Goal: Task Accomplishment & Management: Use online tool/utility

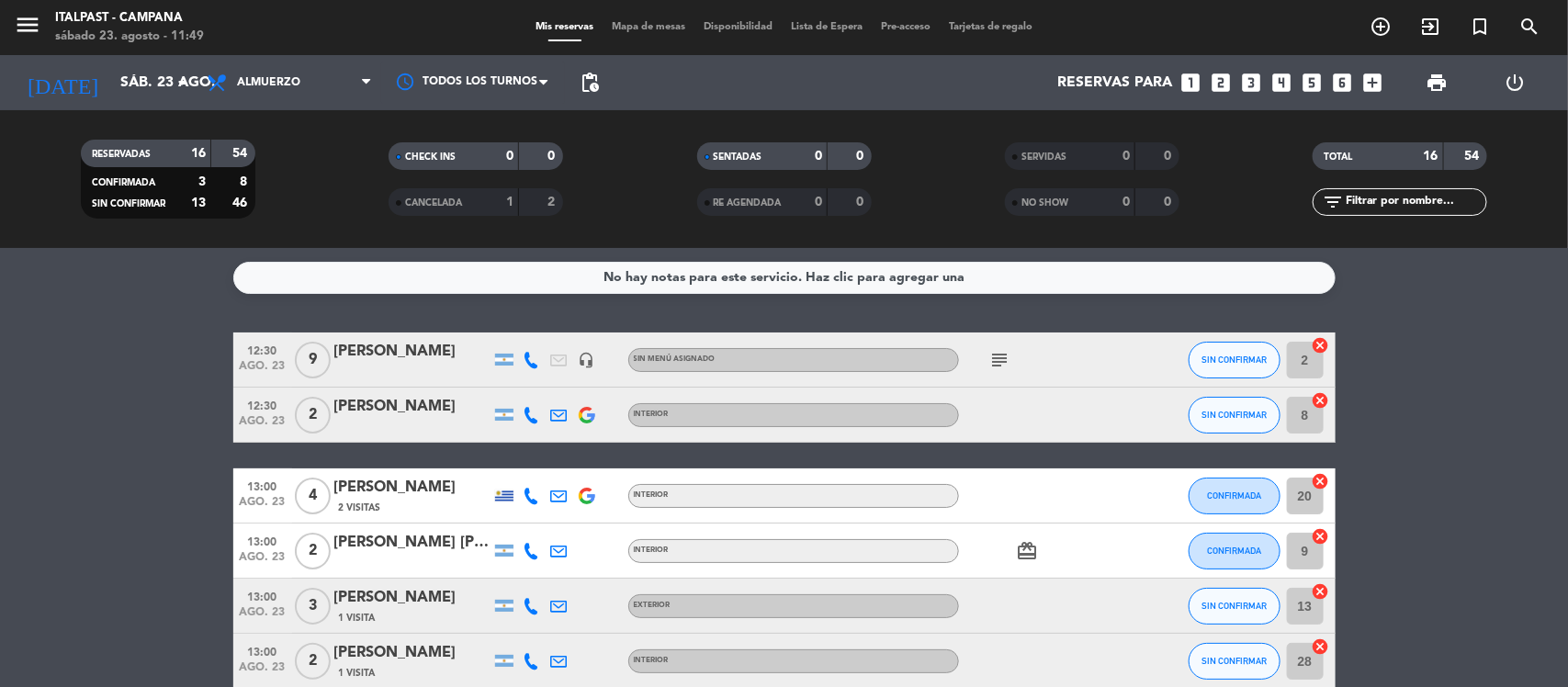
click at [639, 22] on span "Mapa de mesas" at bounding box center [648, 27] width 92 height 10
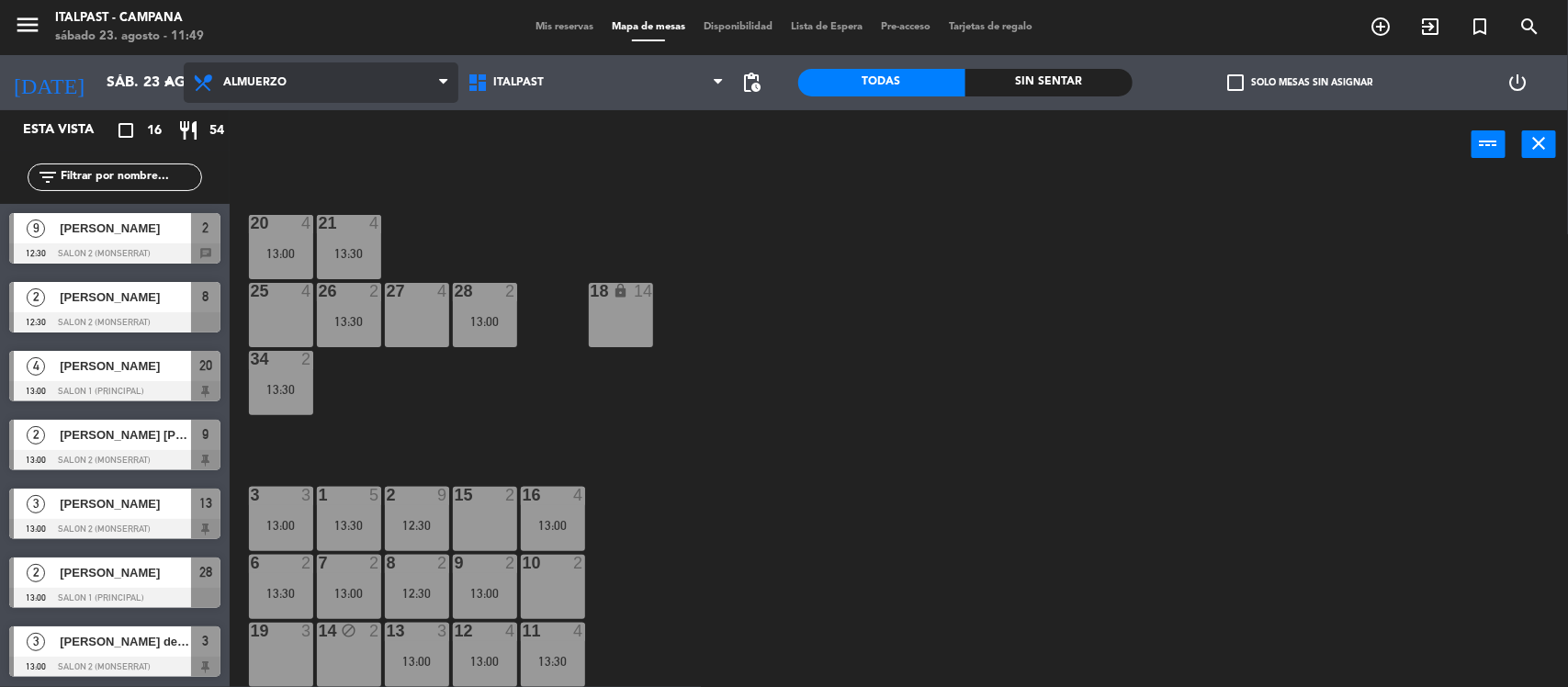
click at [280, 85] on span "Almuerzo" at bounding box center [255, 82] width 63 height 13
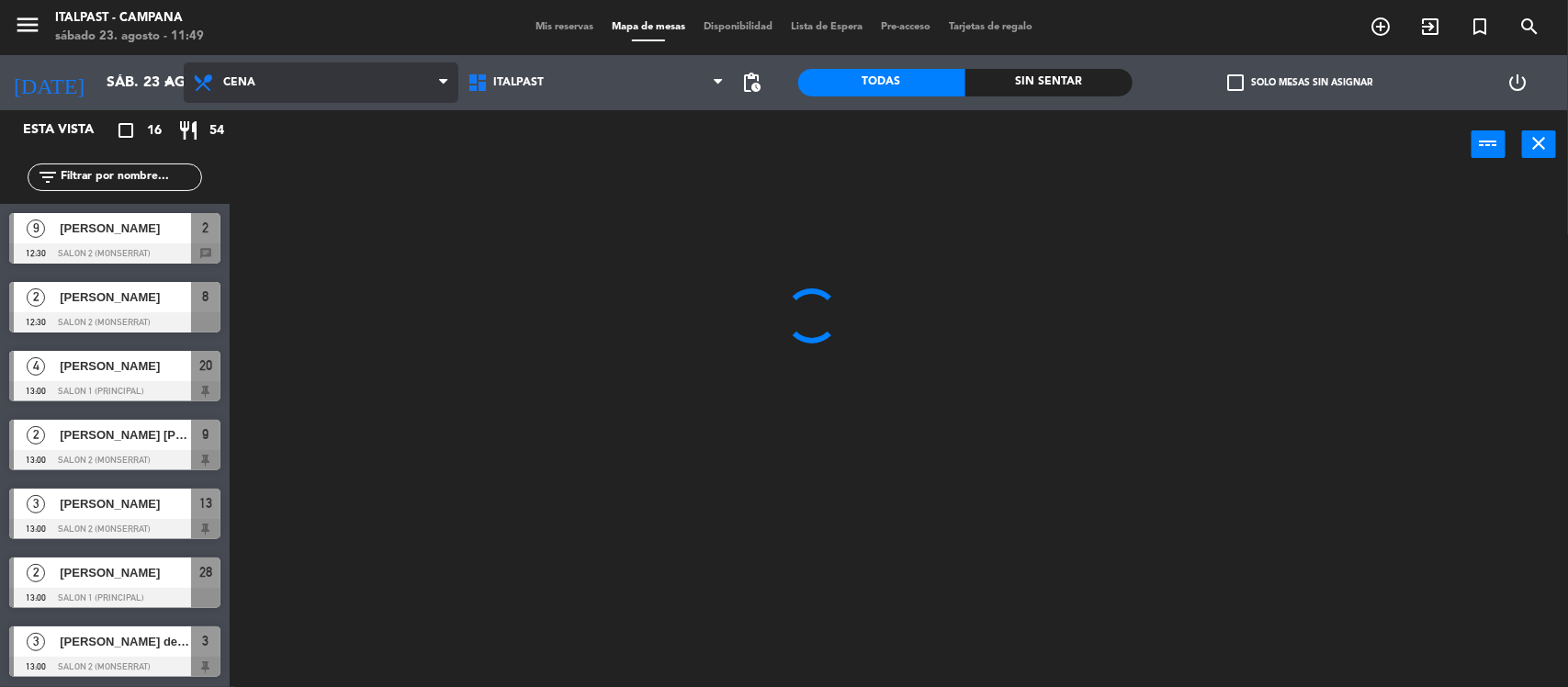
click at [285, 159] on ng-component "menu Italpast - [PERSON_NAME] sábado 23. agosto - 11:49 Mis reservas Mapa de me…" at bounding box center [784, 345] width 1568 height 690
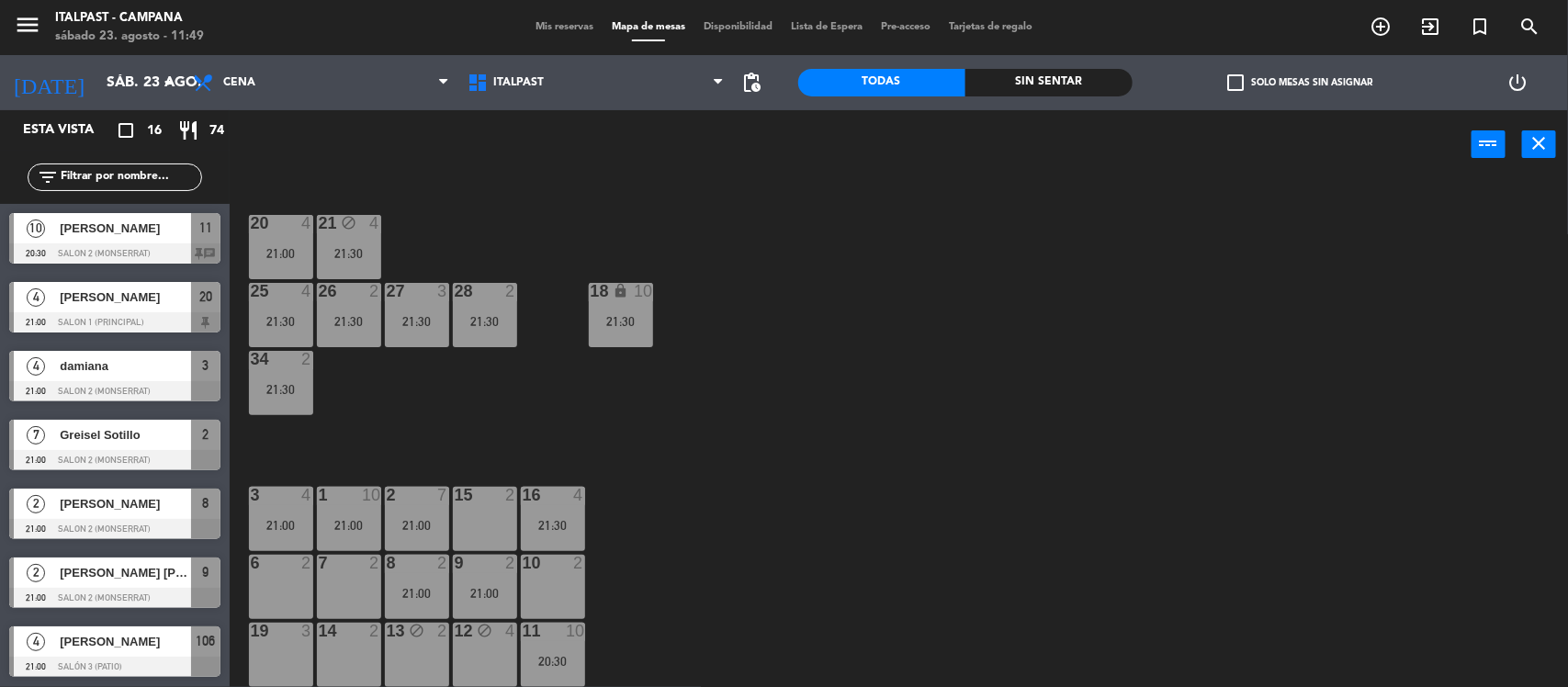
scroll to position [268, 0]
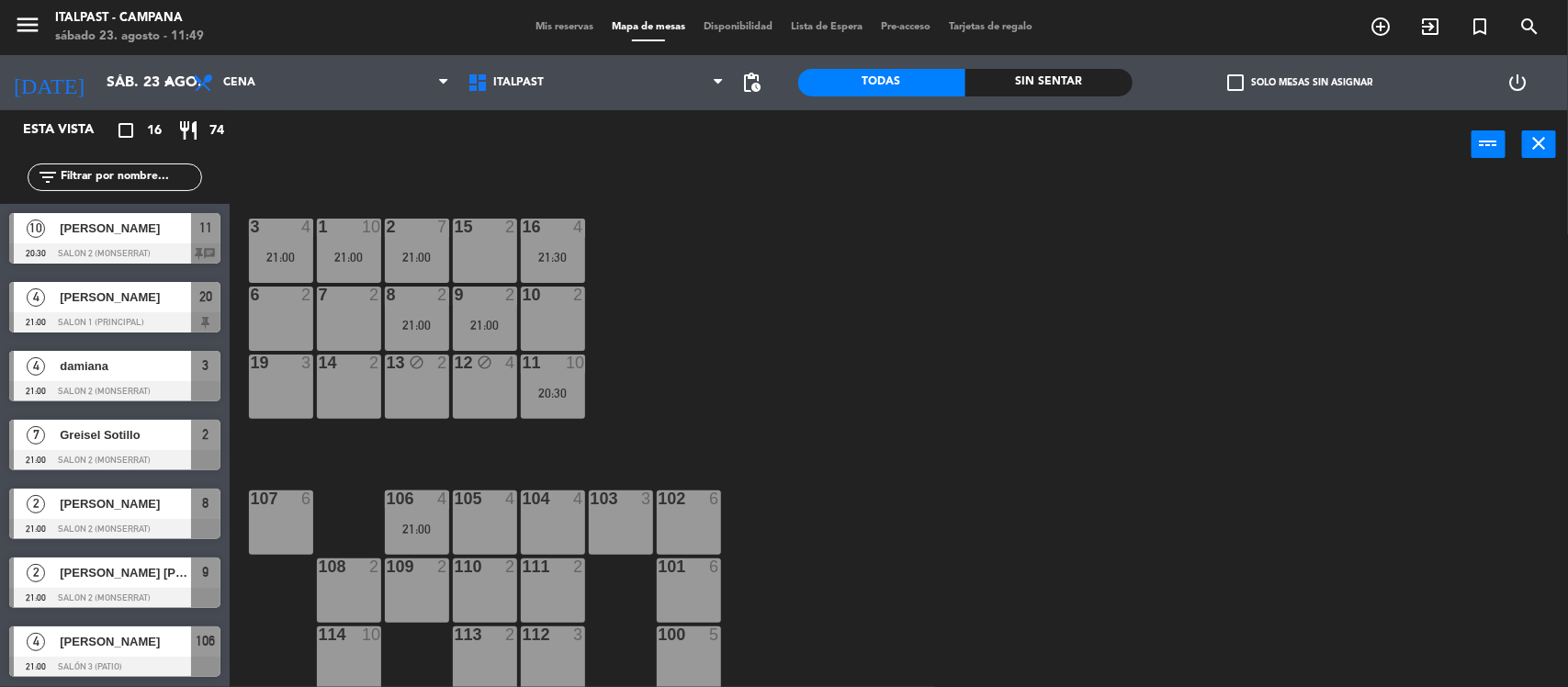
click at [553, 28] on span "Mis reservas" at bounding box center [564, 27] width 76 height 10
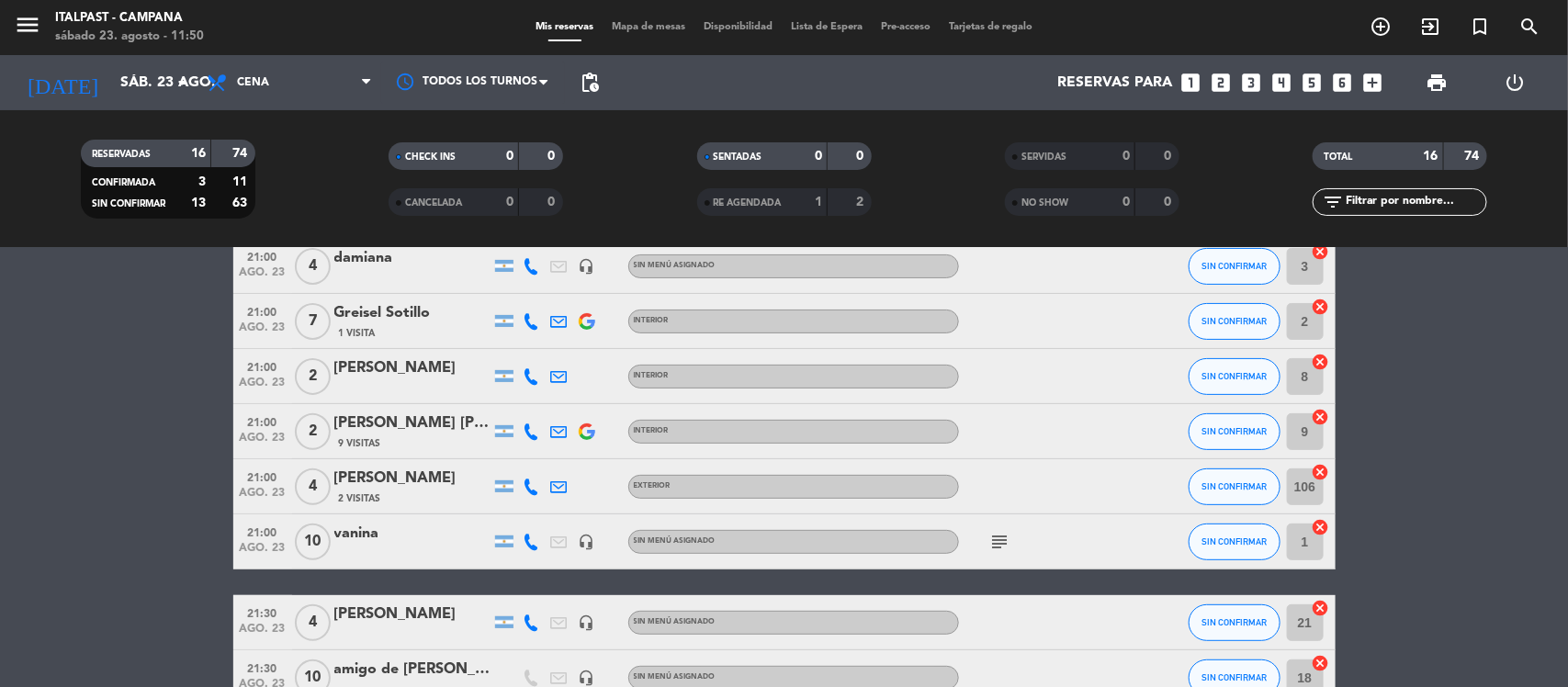
scroll to position [345, 0]
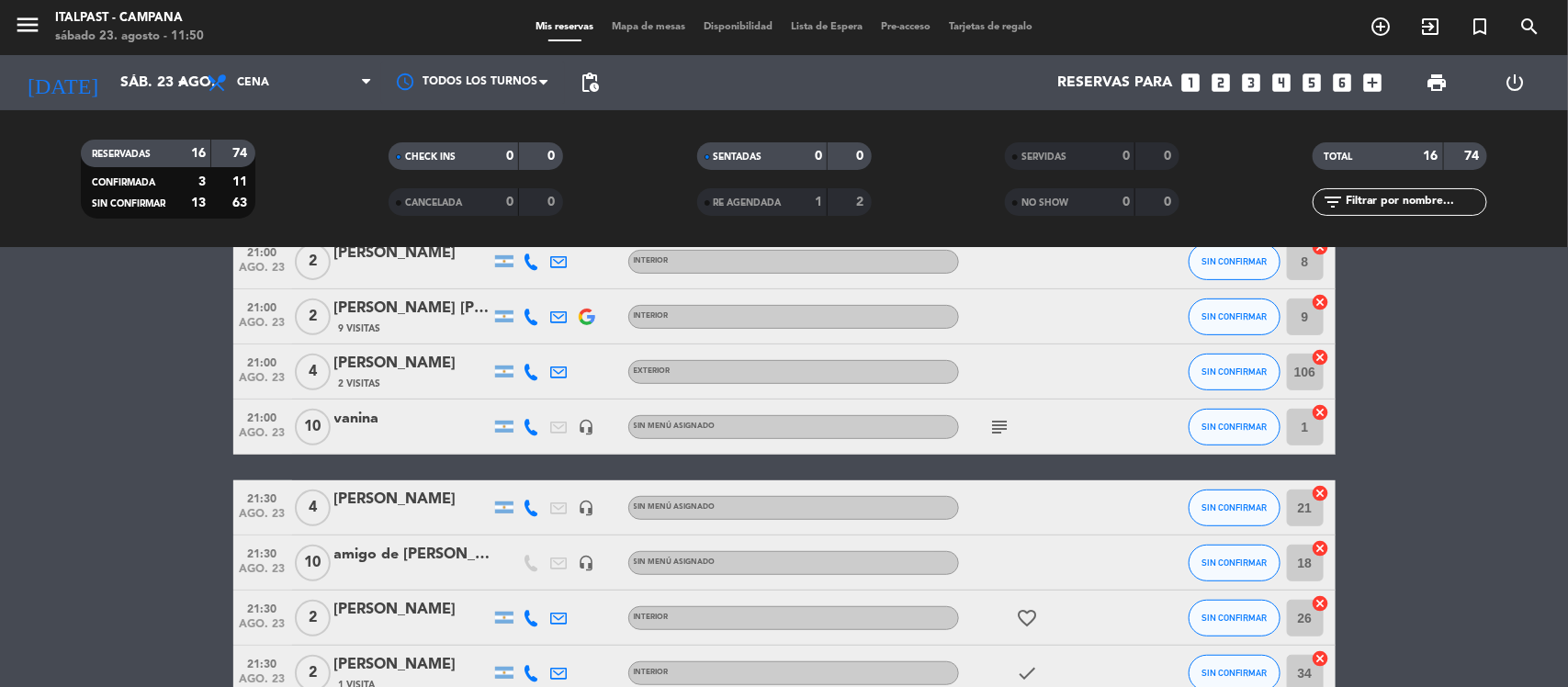
click at [994, 420] on icon "subject" at bounding box center [1000, 426] width 22 height 22
click at [640, 26] on span "Mapa de mesas" at bounding box center [648, 27] width 92 height 10
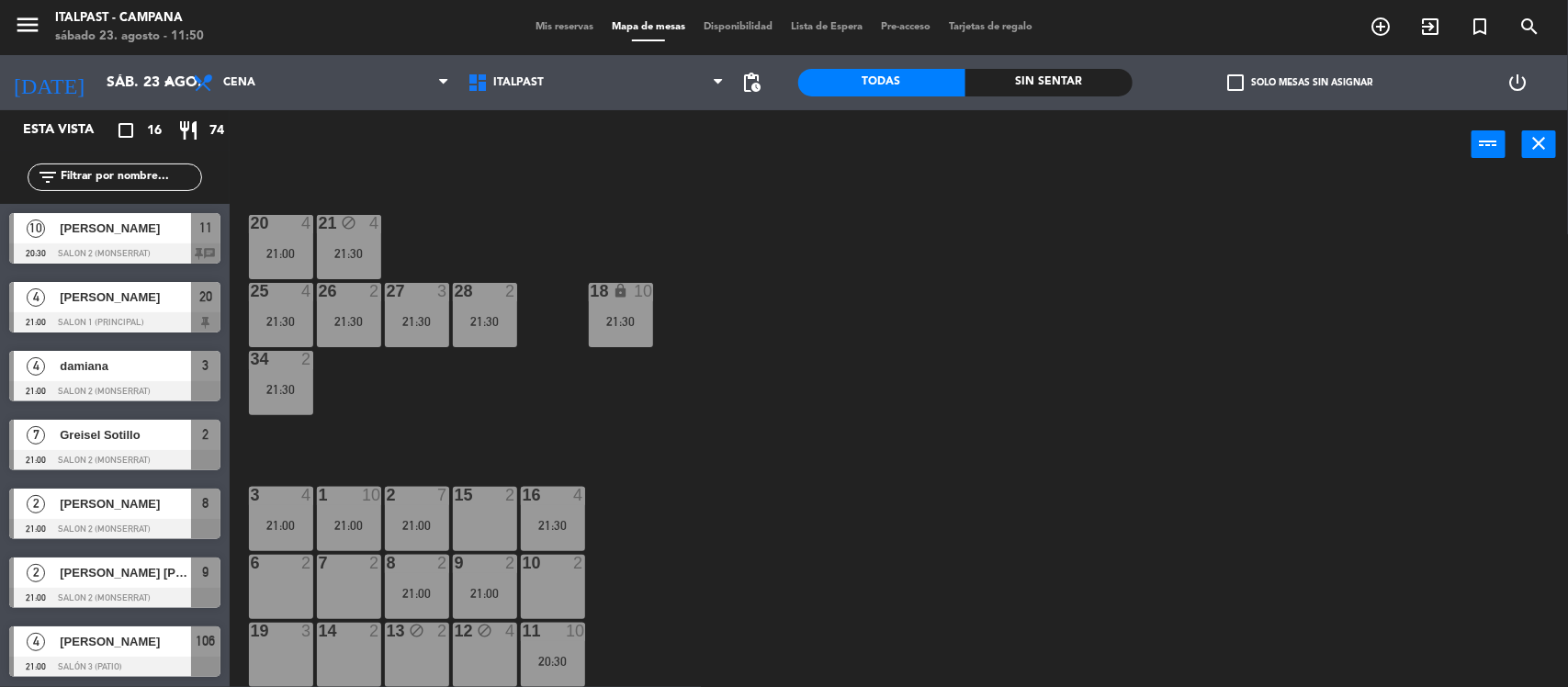
scroll to position [268, 0]
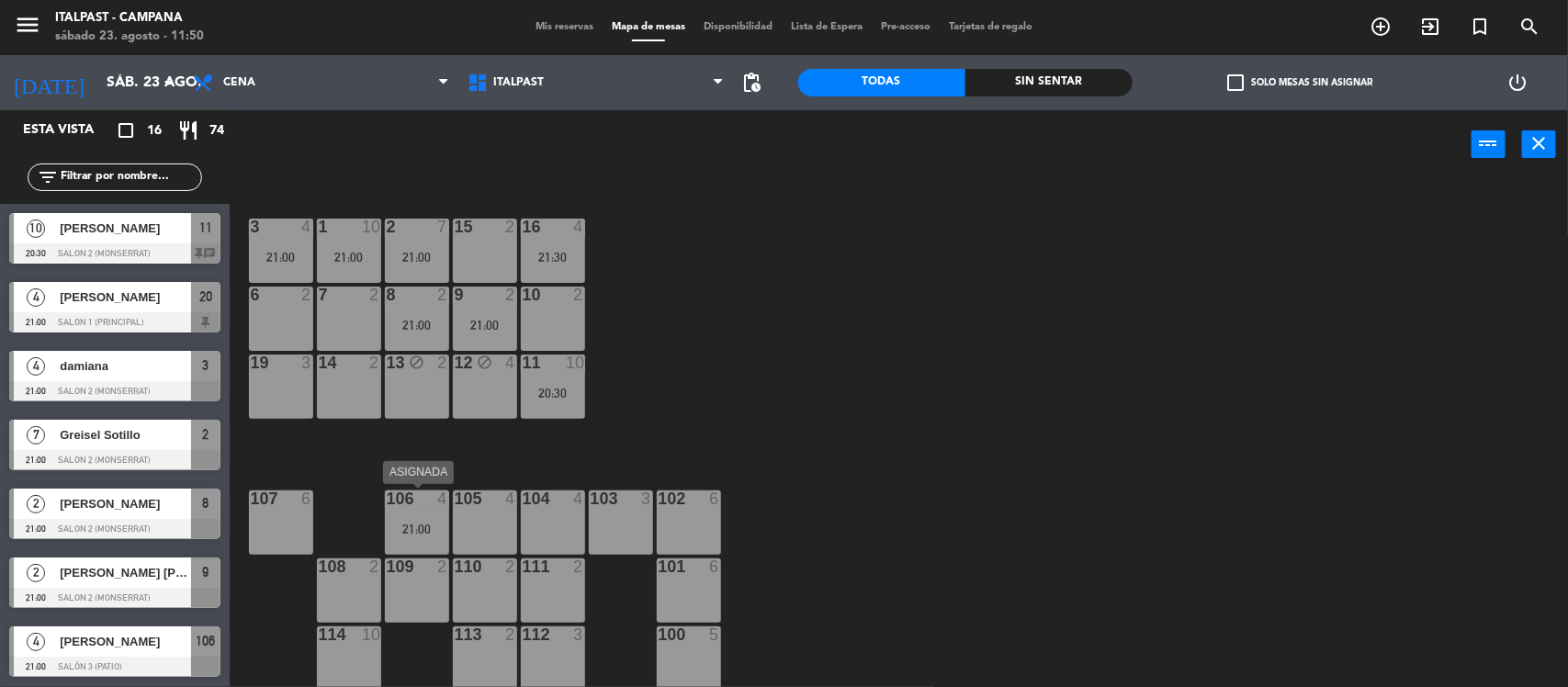
click at [413, 510] on div "106 4 21:00" at bounding box center [417, 523] width 64 height 64
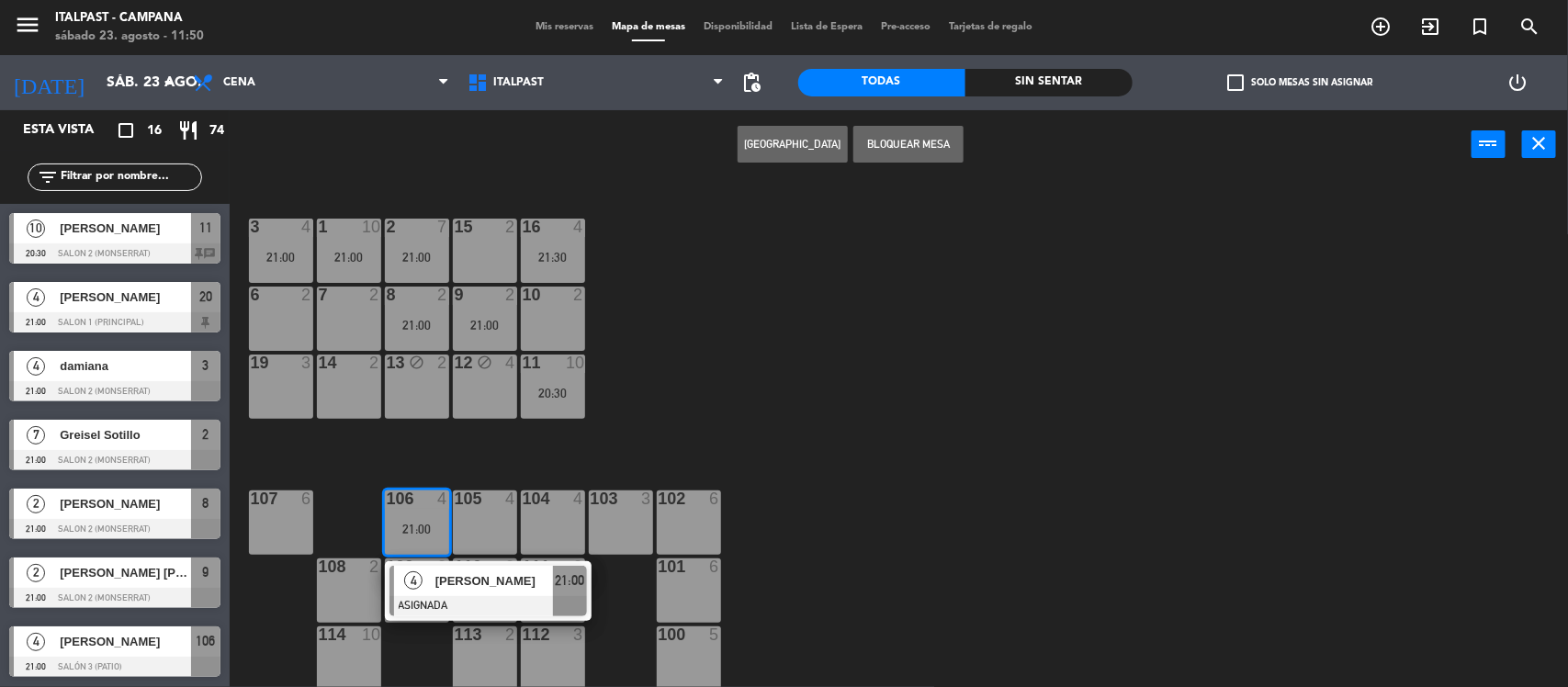
click at [289, 376] on div "19 3" at bounding box center [281, 387] width 64 height 64
click at [790, 147] on button "Mover" at bounding box center [792, 144] width 110 height 37
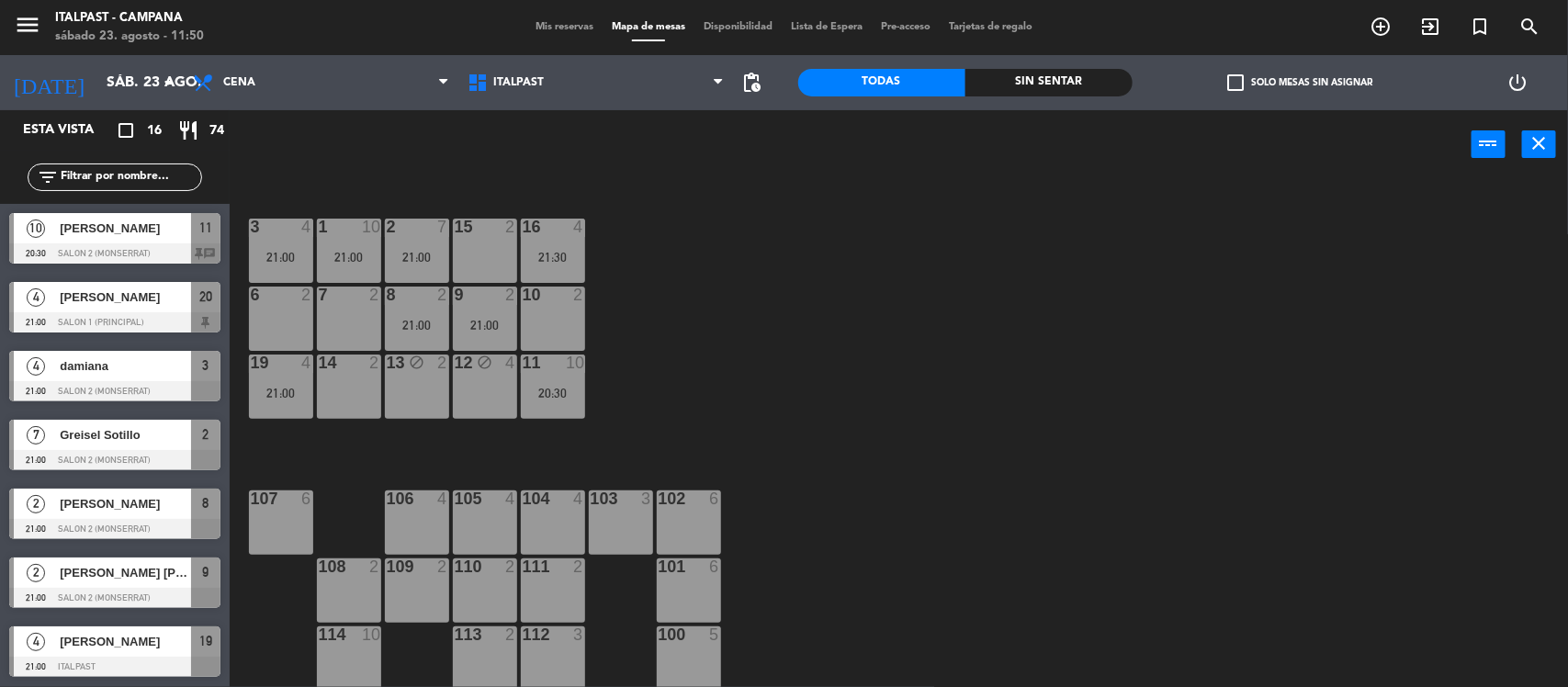
click at [277, 496] on div at bounding box center [280, 498] width 30 height 16
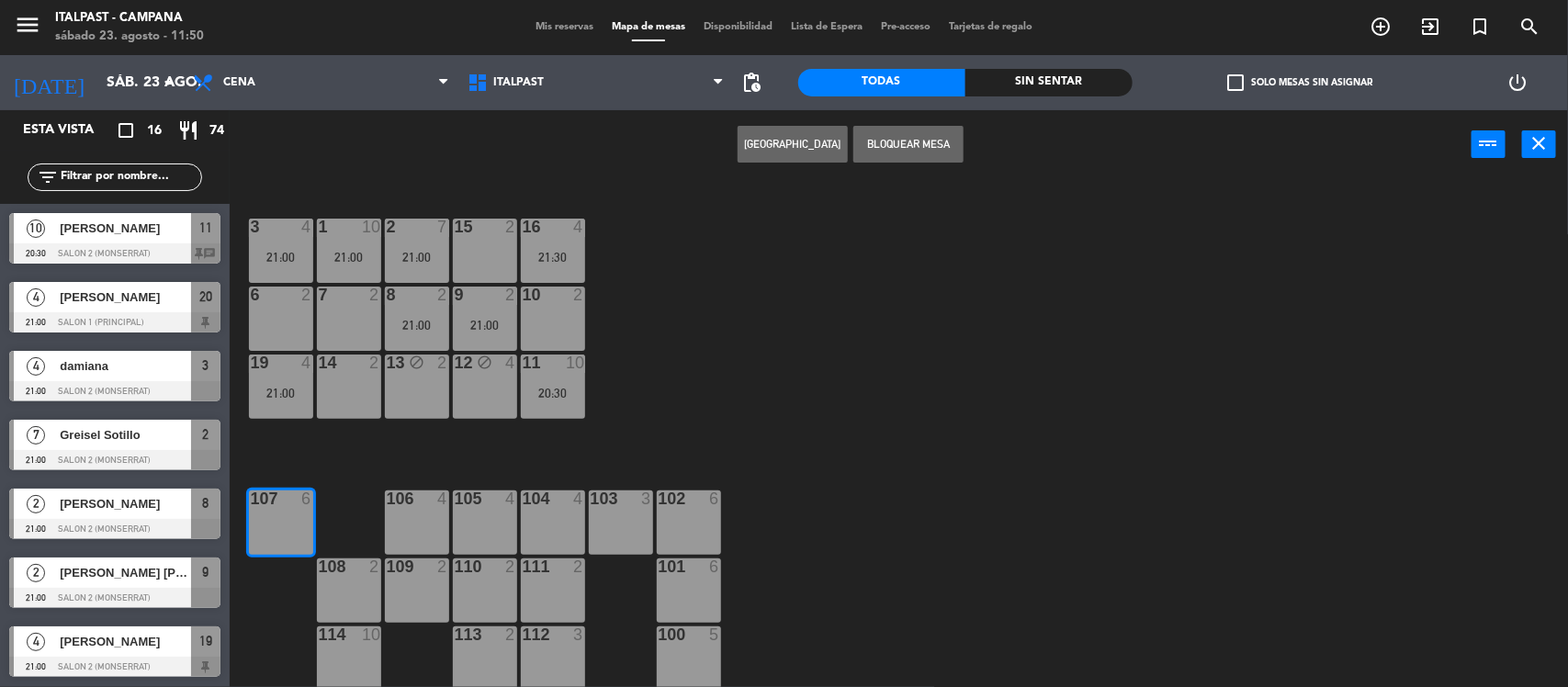
click at [910, 143] on button "Bloquear Mesa" at bounding box center [909, 144] width 110 height 37
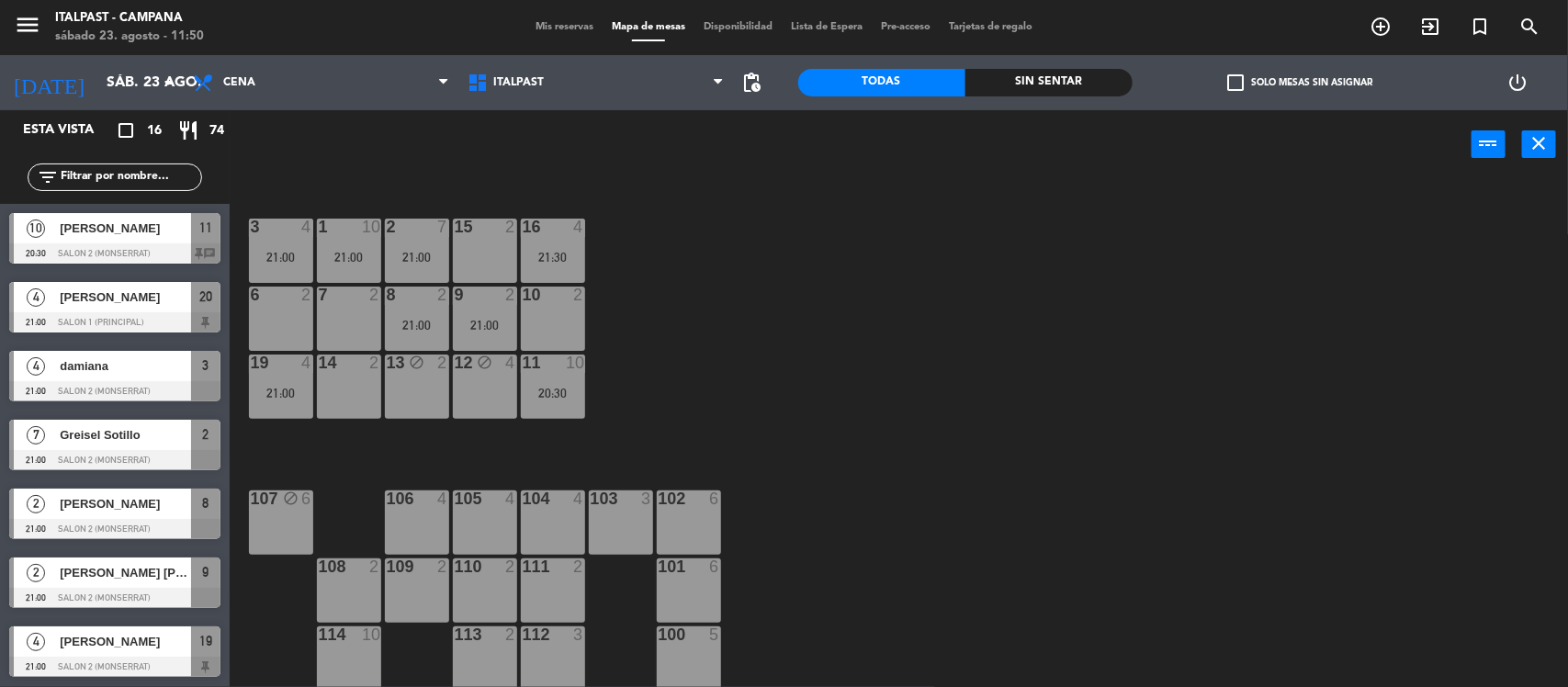
drag, startPoint x: 424, startPoint y: 512, endPoint x: 457, endPoint y: 492, distance: 38.6
click at [423, 510] on div "106 4" at bounding box center [417, 523] width 64 height 64
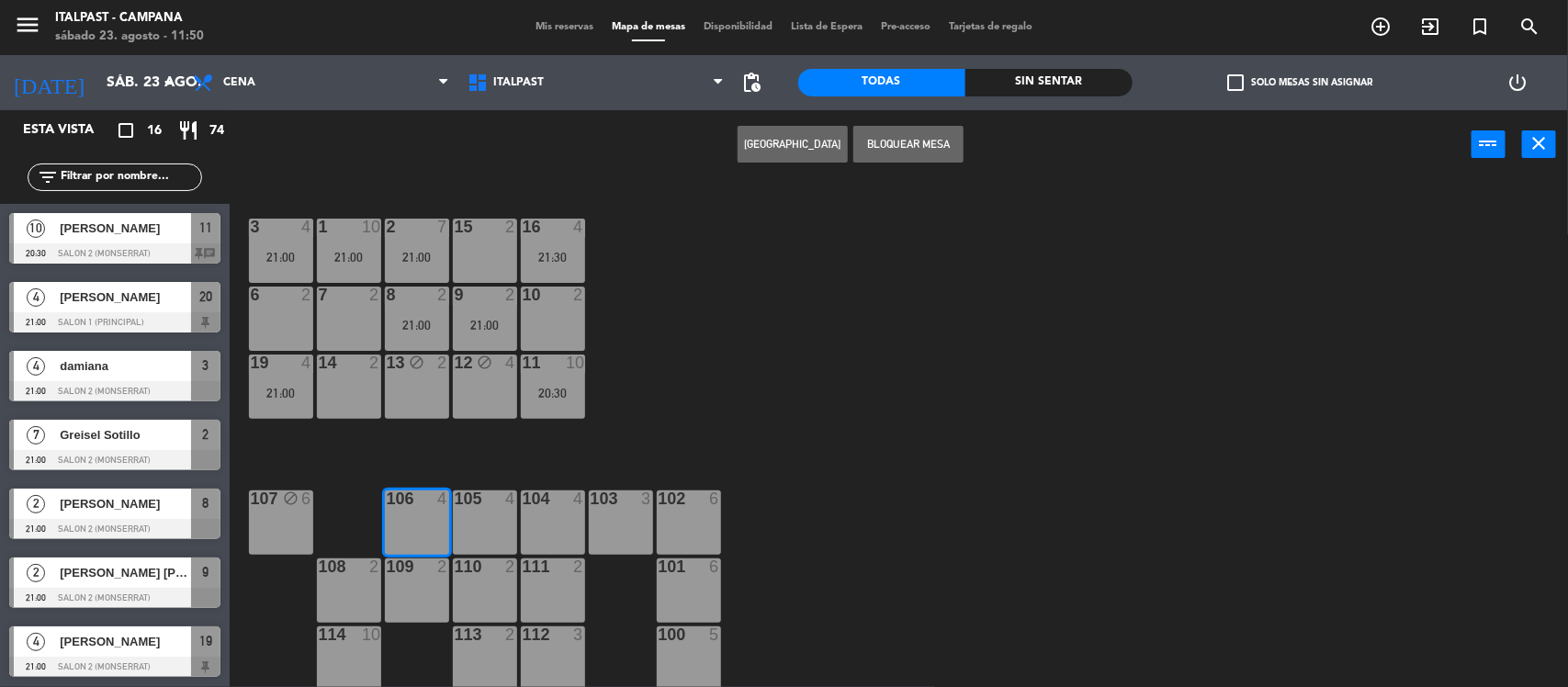
click at [911, 140] on button "Bloquear Mesa" at bounding box center [909, 144] width 110 height 37
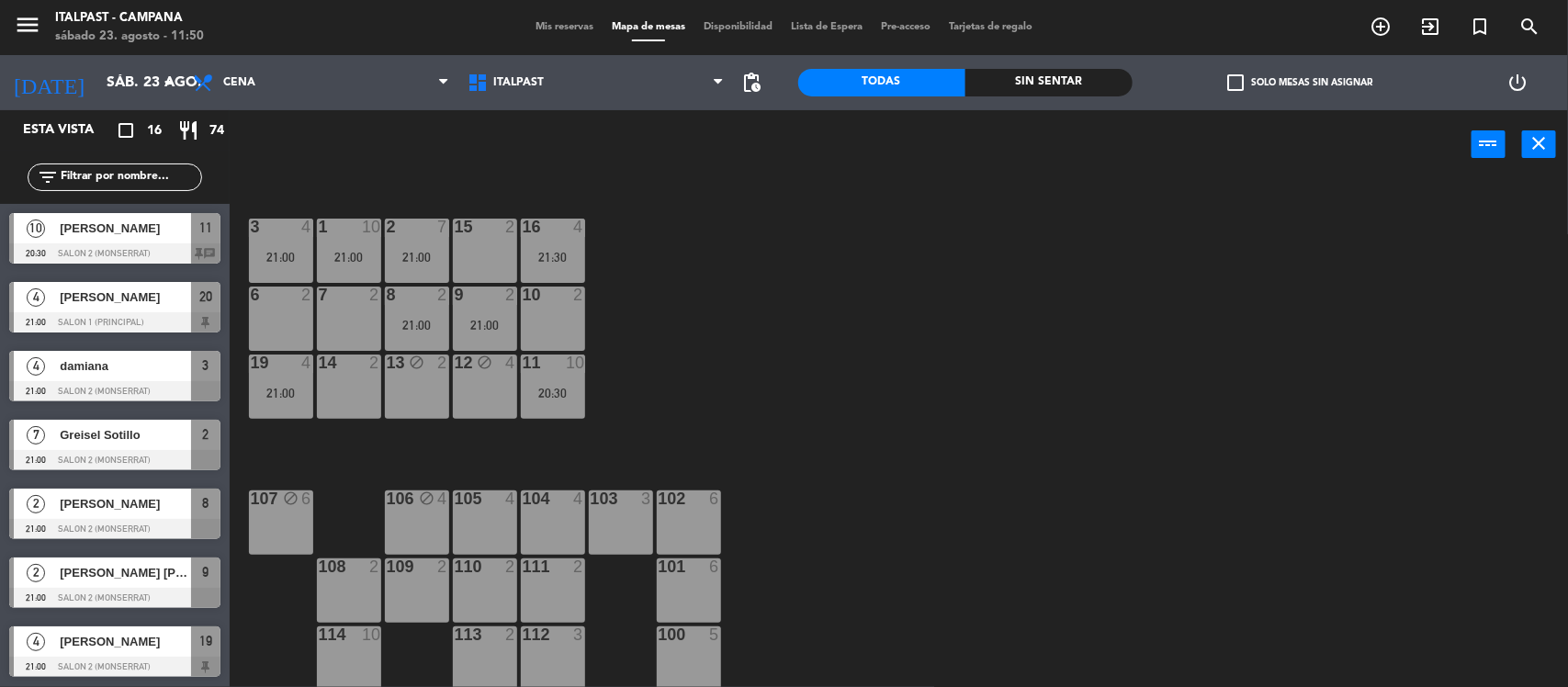
click at [416, 574] on div at bounding box center [417, 566] width 30 height 16
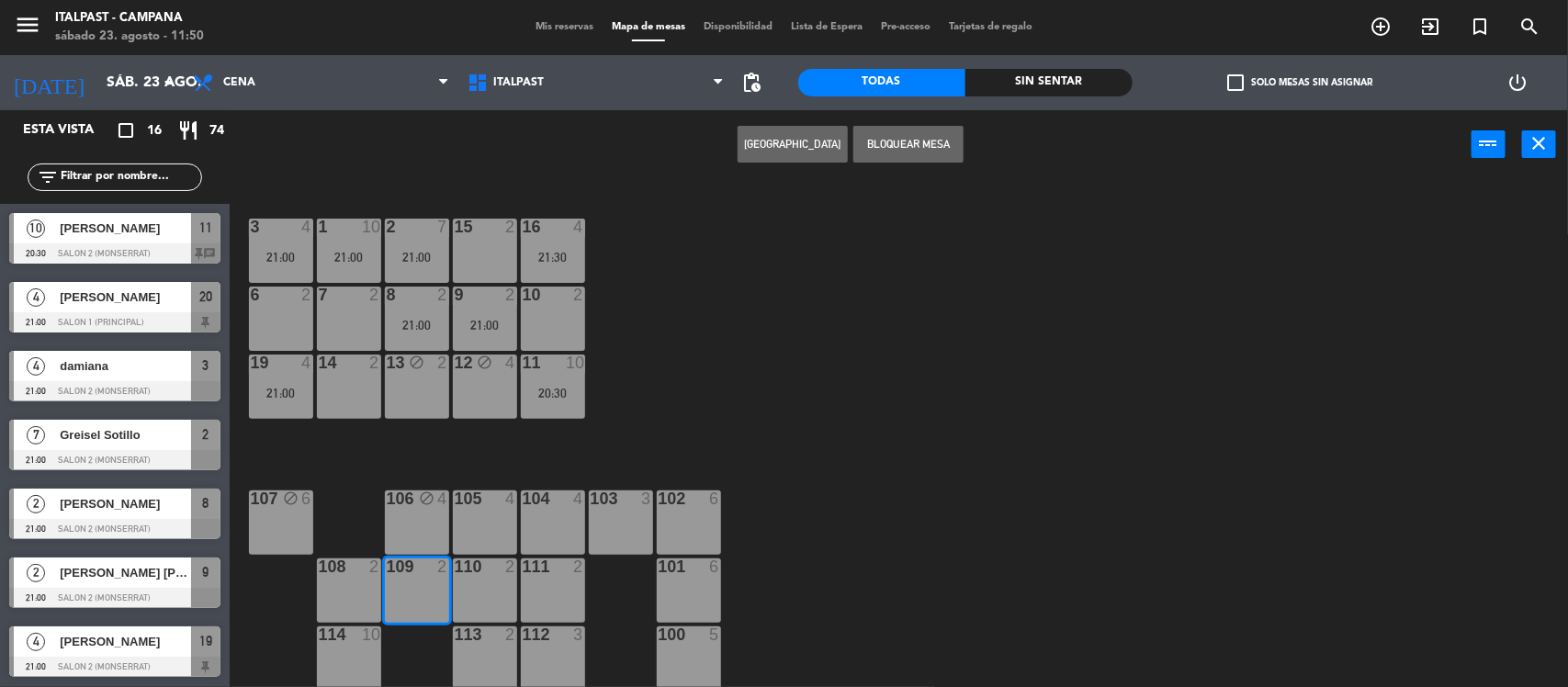
click at [345, 579] on div "108 2" at bounding box center [349, 590] width 64 height 64
click at [903, 136] on button "Bloquear Mesa" at bounding box center [909, 144] width 110 height 37
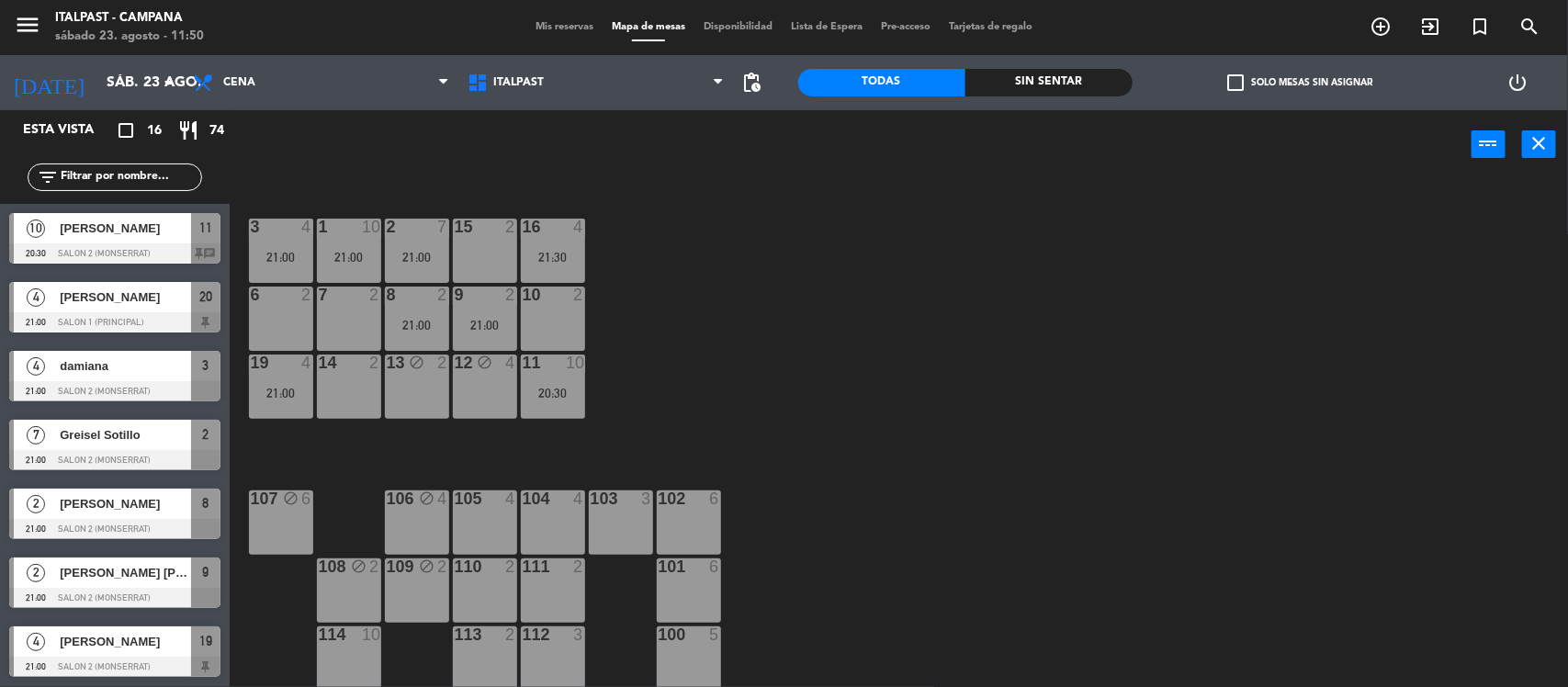
click at [695, 497] on div at bounding box center [689, 498] width 30 height 16
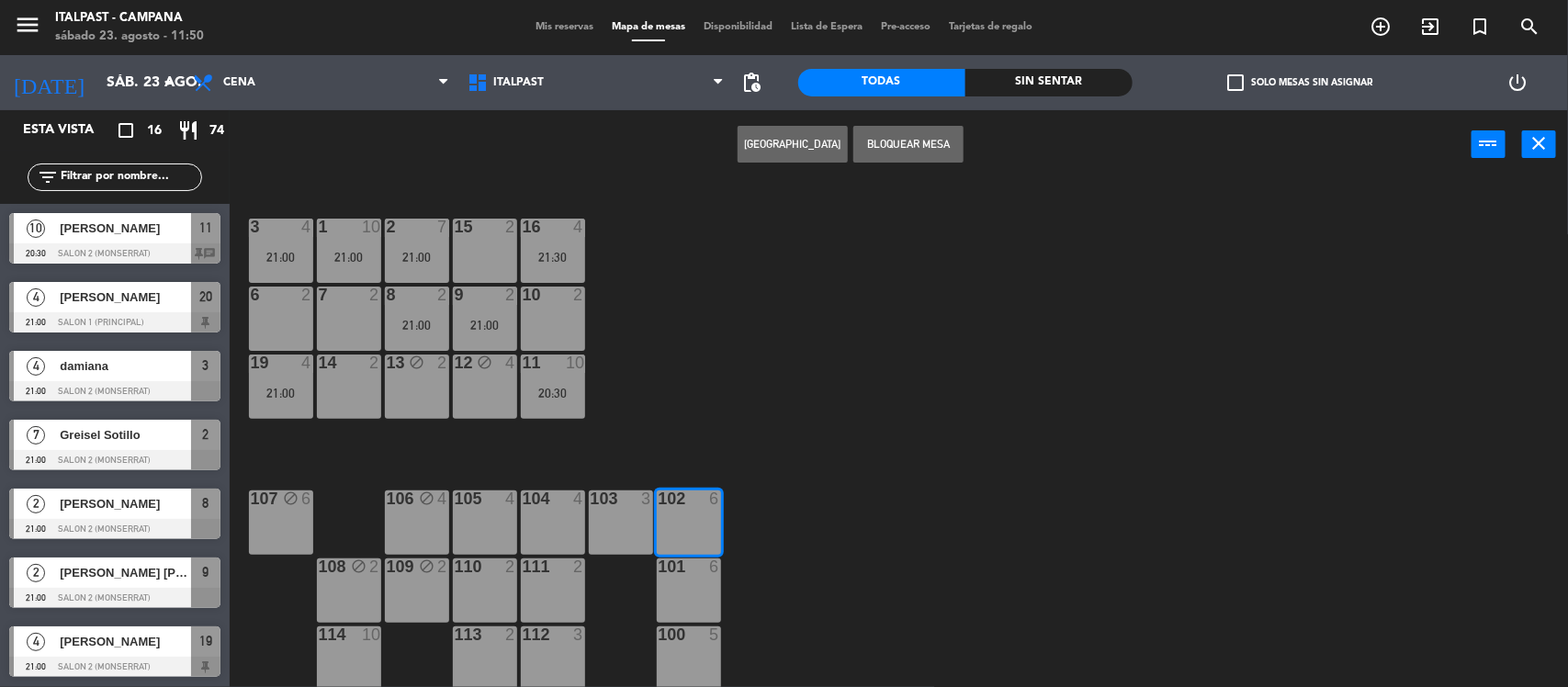
click at [886, 148] on button "Bloquear Mesa" at bounding box center [909, 144] width 110 height 37
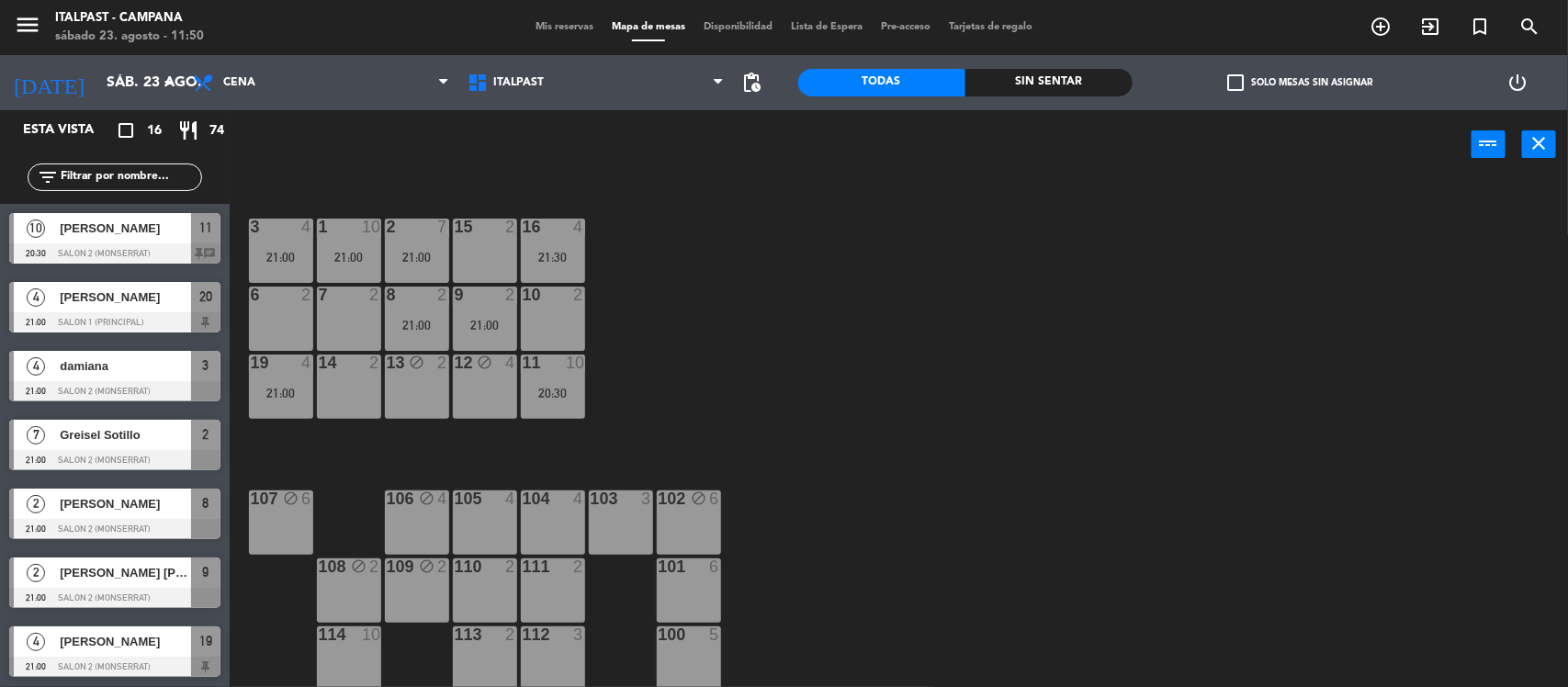
click at [612, 529] on div "103 3" at bounding box center [621, 523] width 64 height 64
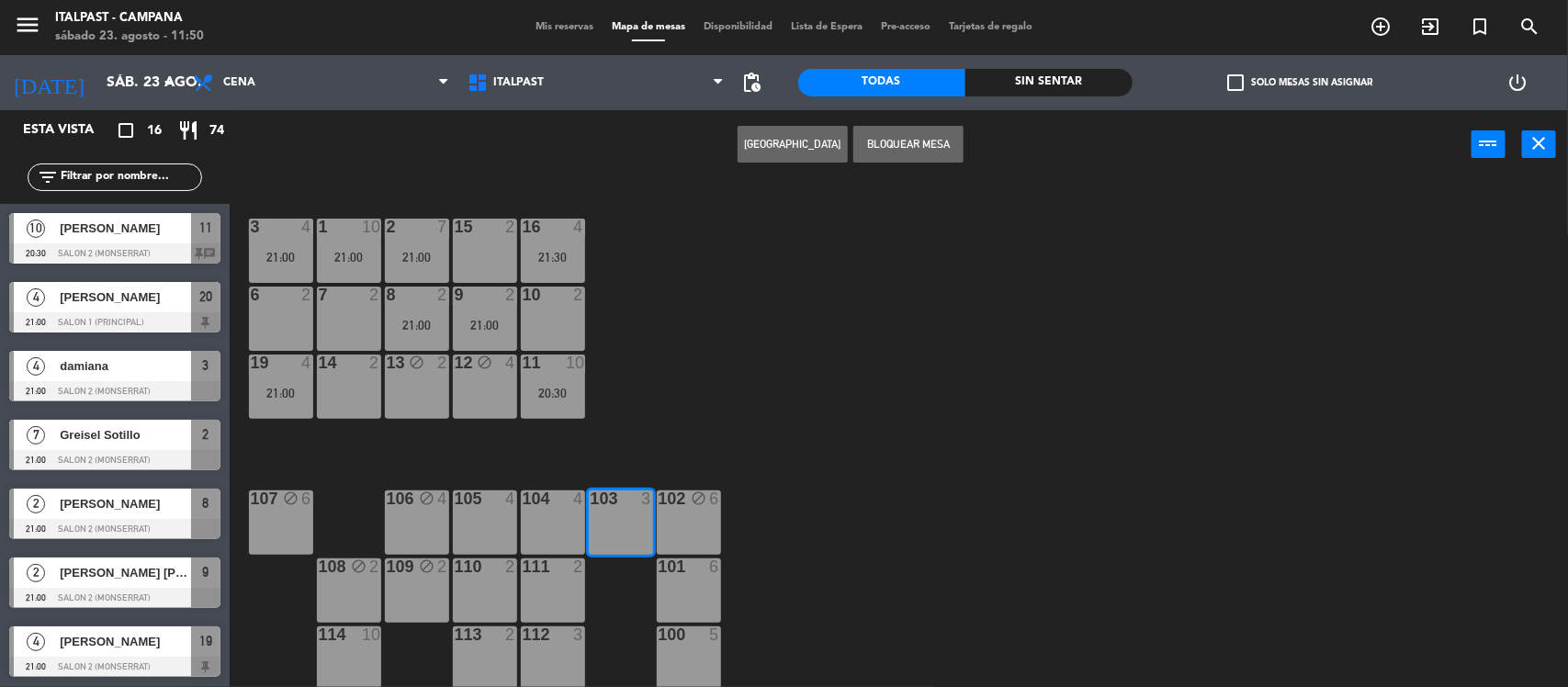
click at [892, 139] on button "Bloquear Mesa" at bounding box center [909, 144] width 110 height 37
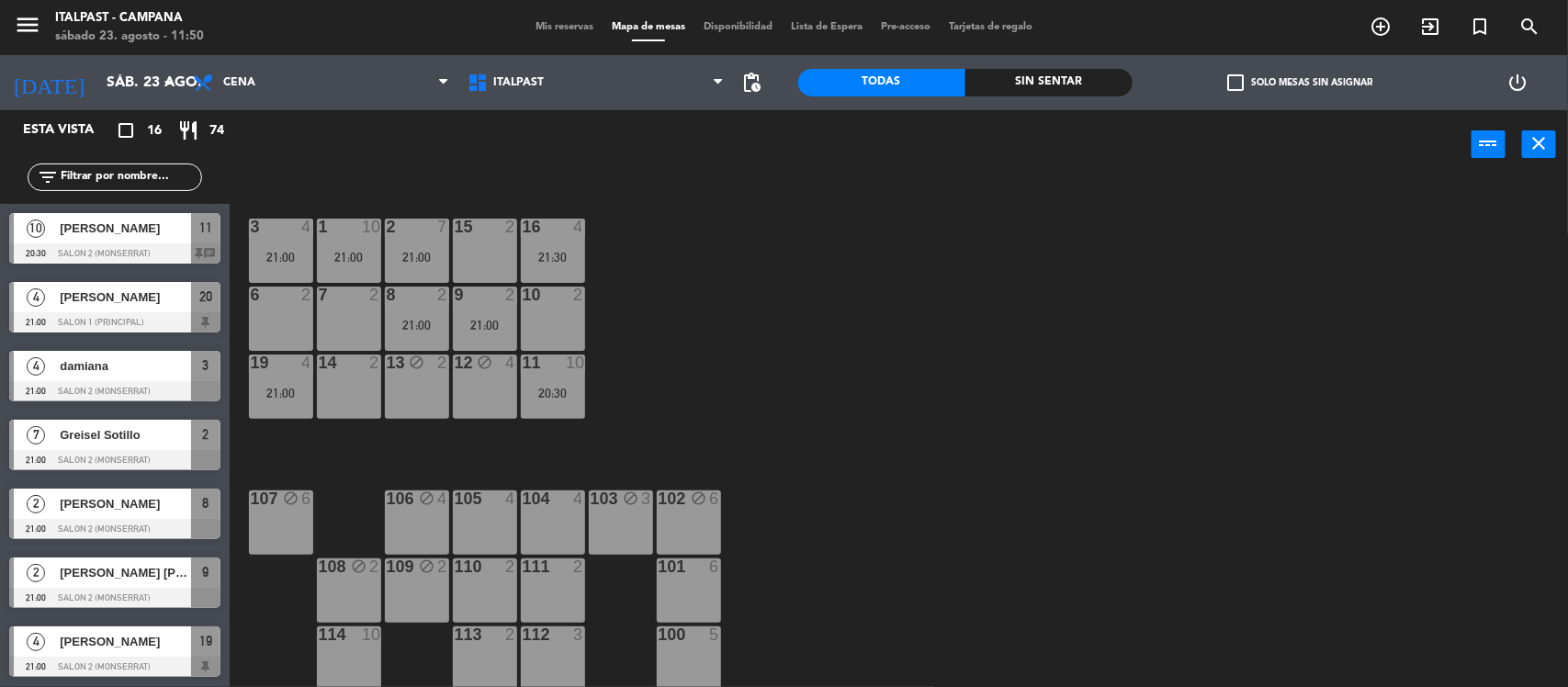
drag, startPoint x: 485, startPoint y: 517, endPoint x: 506, endPoint y: 505, distance: 24.2
click at [487, 517] on div "105 4" at bounding box center [485, 523] width 64 height 64
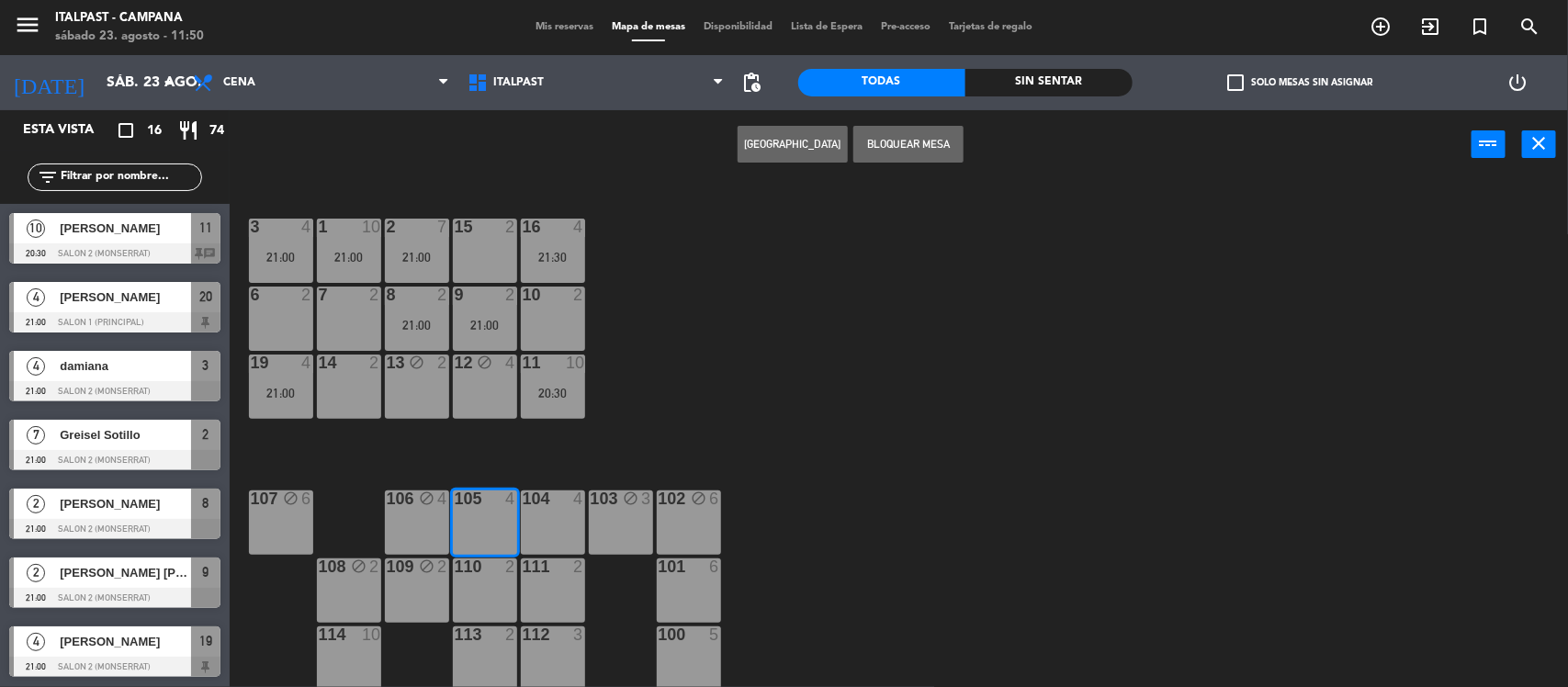
click at [916, 147] on button "Bloquear Mesa" at bounding box center [909, 144] width 110 height 37
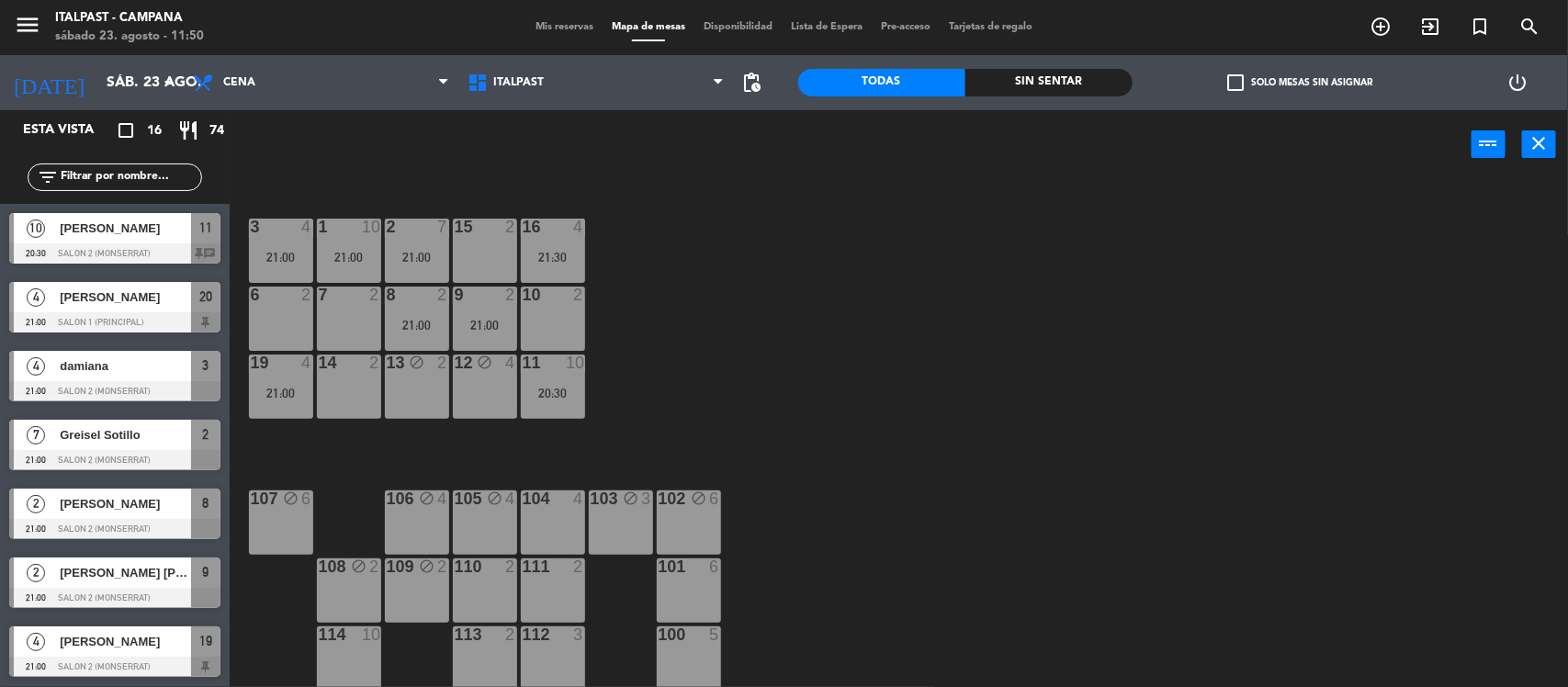
click at [547, 502] on div at bounding box center [552, 498] width 30 height 16
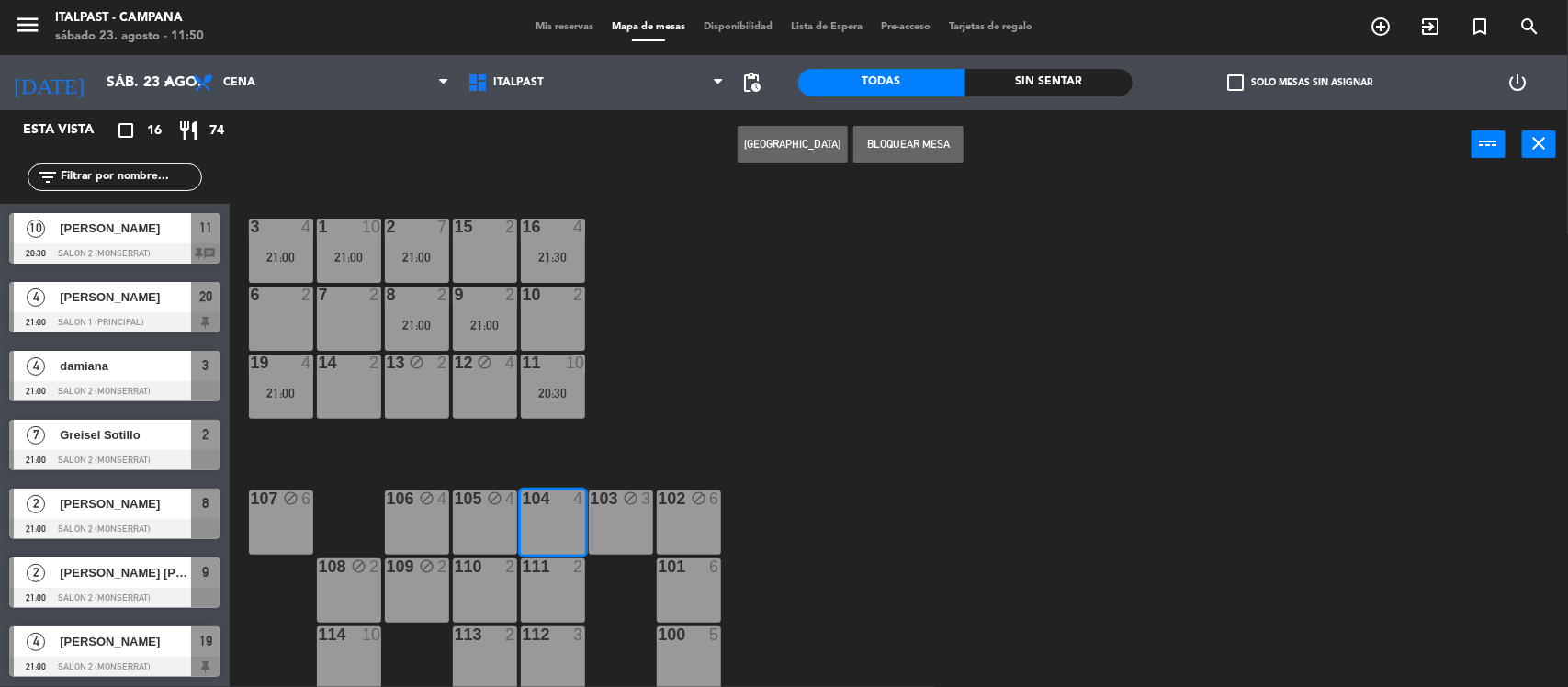
click at [908, 142] on button "Bloquear Mesa" at bounding box center [909, 144] width 110 height 37
